Goal: Navigation & Orientation: Find specific page/section

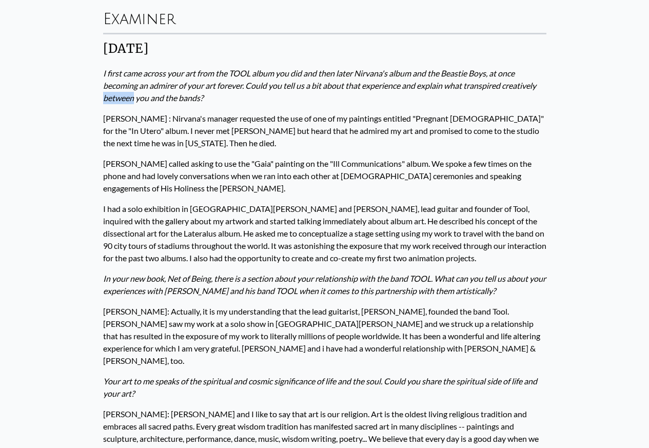
scroll to position [308, 0]
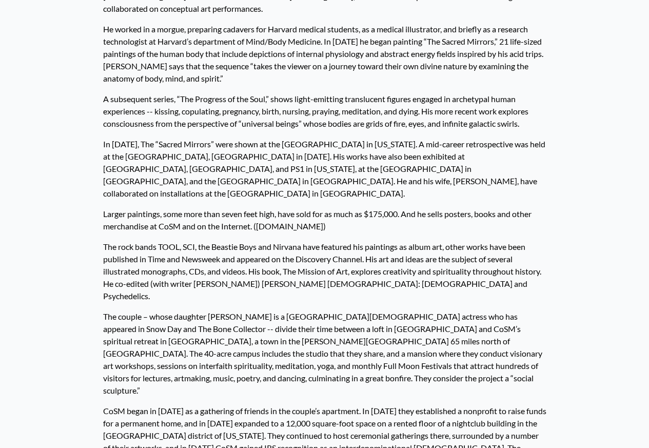
scroll to position [369, 0]
